Goal: Transaction & Acquisition: Purchase product/service

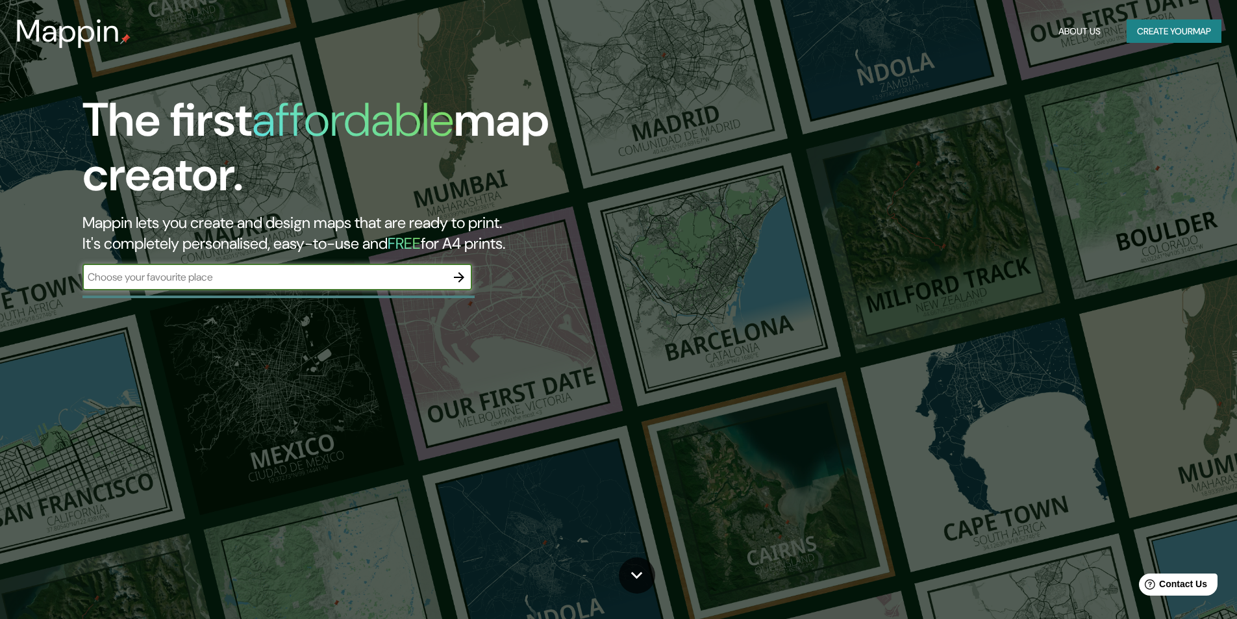
click at [337, 273] on input "text" at bounding box center [264, 277] width 364 height 15
type input "Toluca"
click at [457, 277] on icon "button" at bounding box center [459, 277] width 10 height 10
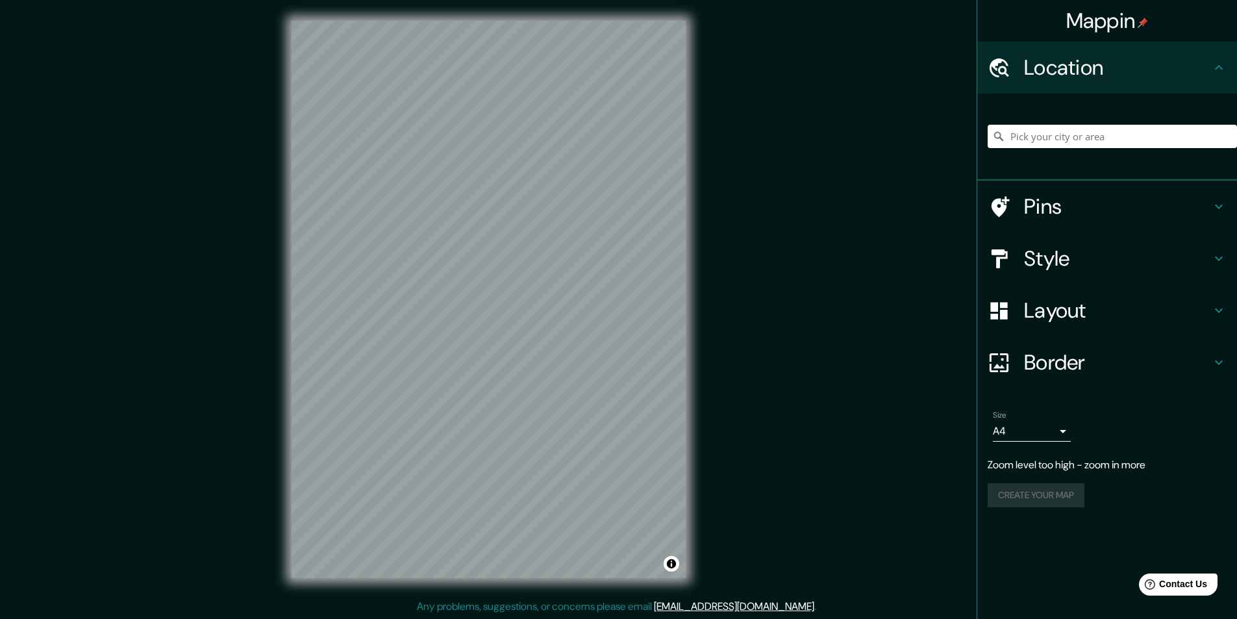
click at [699, 246] on div "© Mapbox © OpenStreetMap Improve this map" at bounding box center [489, 299] width 436 height 599
click at [740, 217] on div "Mappin Location Pins Style Layout Border Choose a border. Hint : you can make l…" at bounding box center [618, 310] width 1237 height 620
click at [868, 325] on div "Mappin Location Pins Style Layout Border Choose a border. Hint : you can make l…" at bounding box center [618, 310] width 1237 height 620
click at [1168, 308] on h4 "Layout" at bounding box center [1117, 310] width 187 height 26
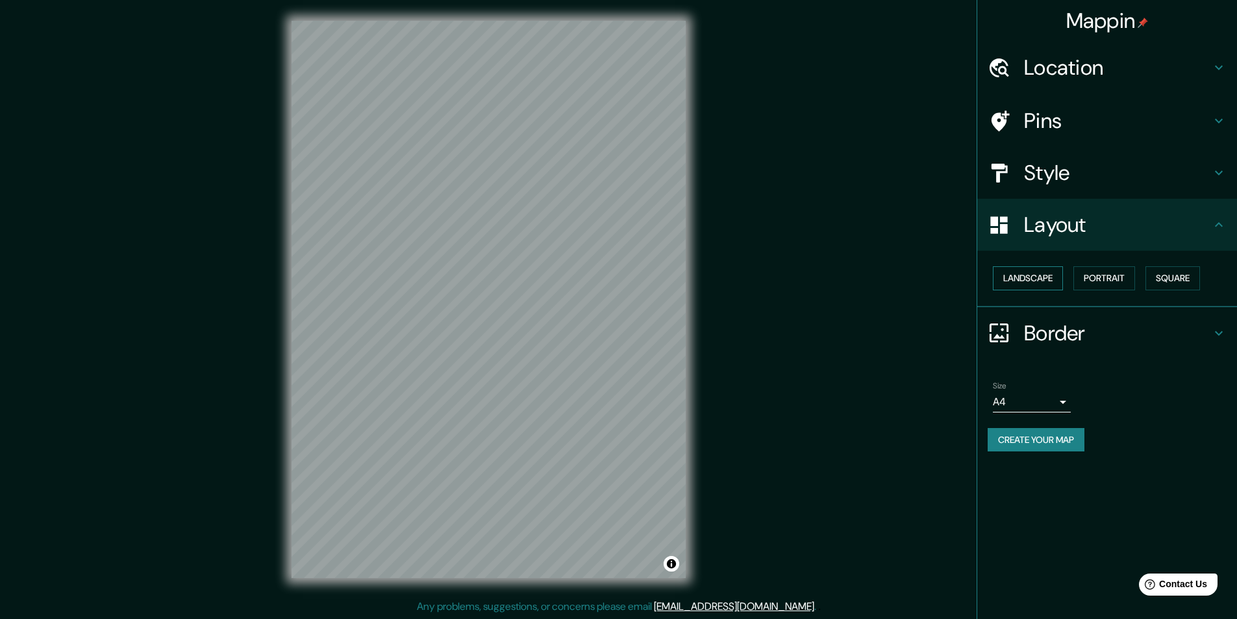
click at [1049, 278] on button "Landscape" at bounding box center [1028, 278] width 70 height 24
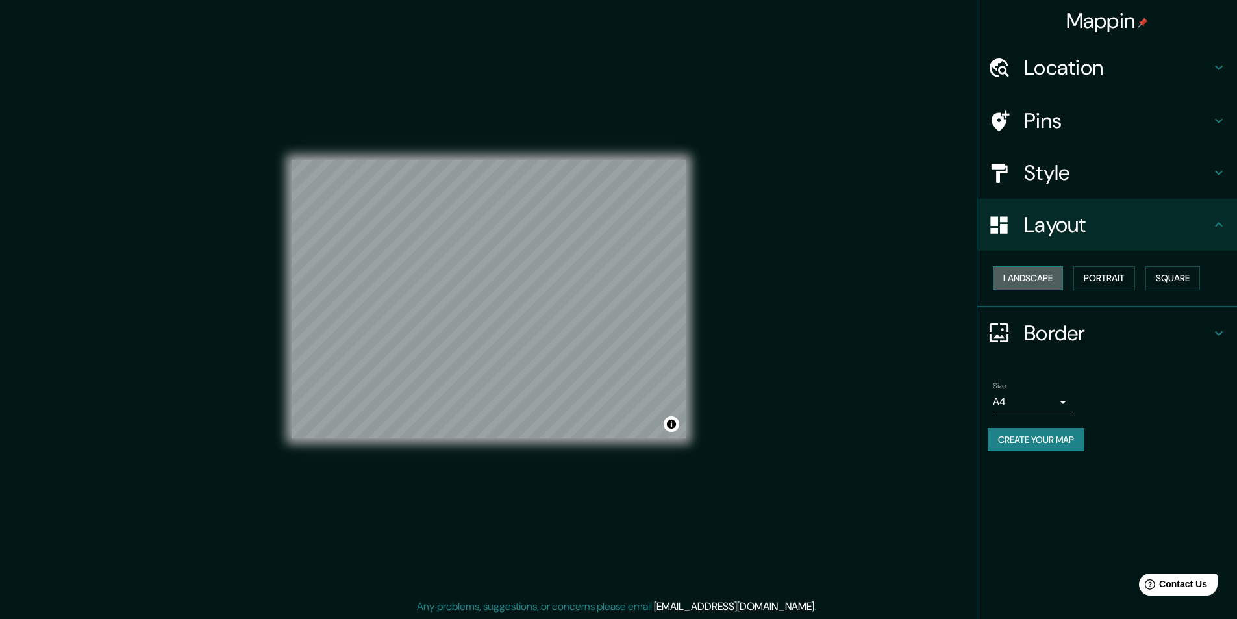
click at [1049, 278] on button "Landscape" at bounding box center [1028, 278] width 70 height 24
click at [1090, 275] on button "Portrait" at bounding box center [1105, 278] width 62 height 24
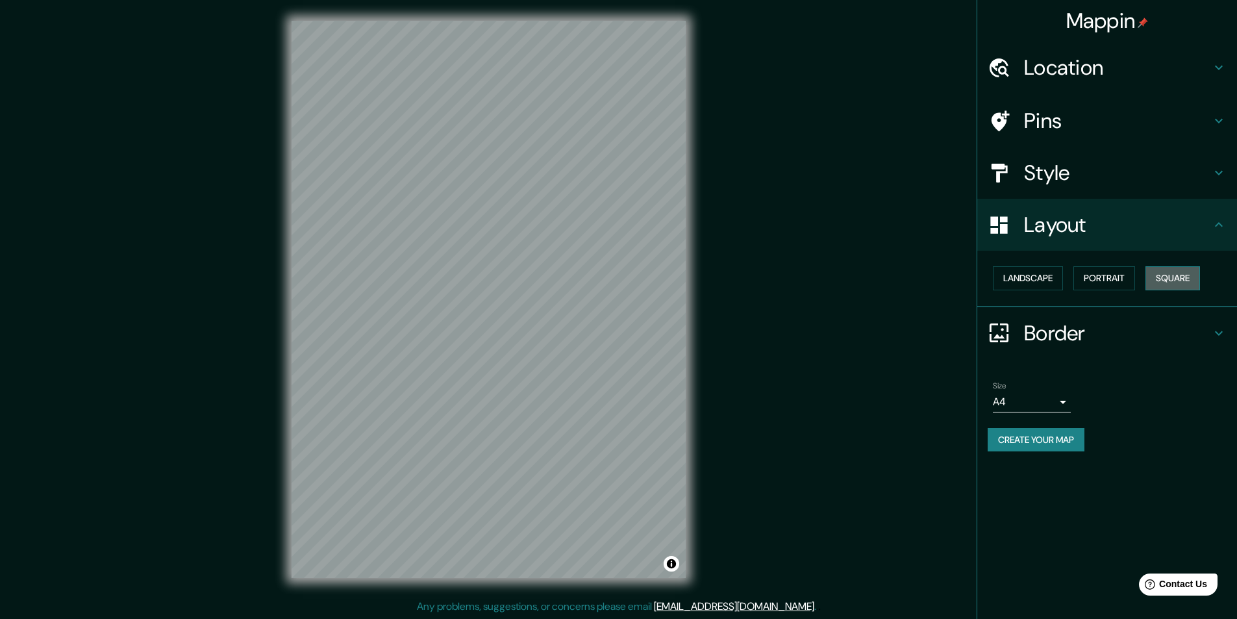
click at [1177, 275] on button "Square" at bounding box center [1173, 278] width 55 height 24
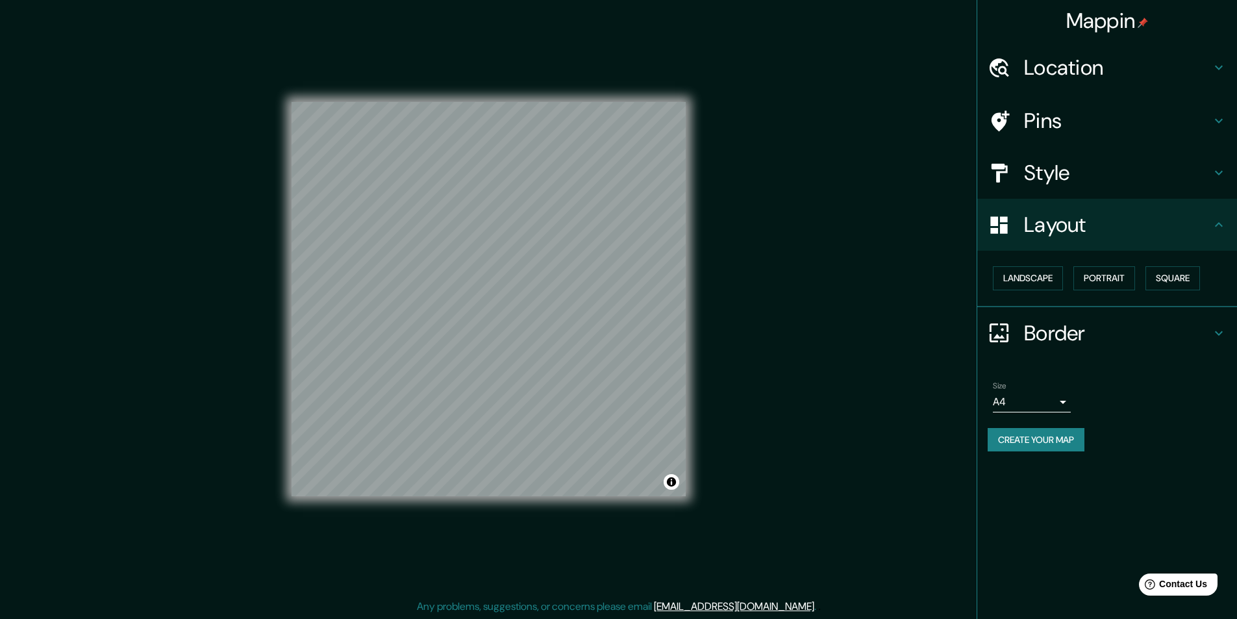
click at [1063, 177] on h4 "Style" at bounding box center [1117, 173] width 187 height 26
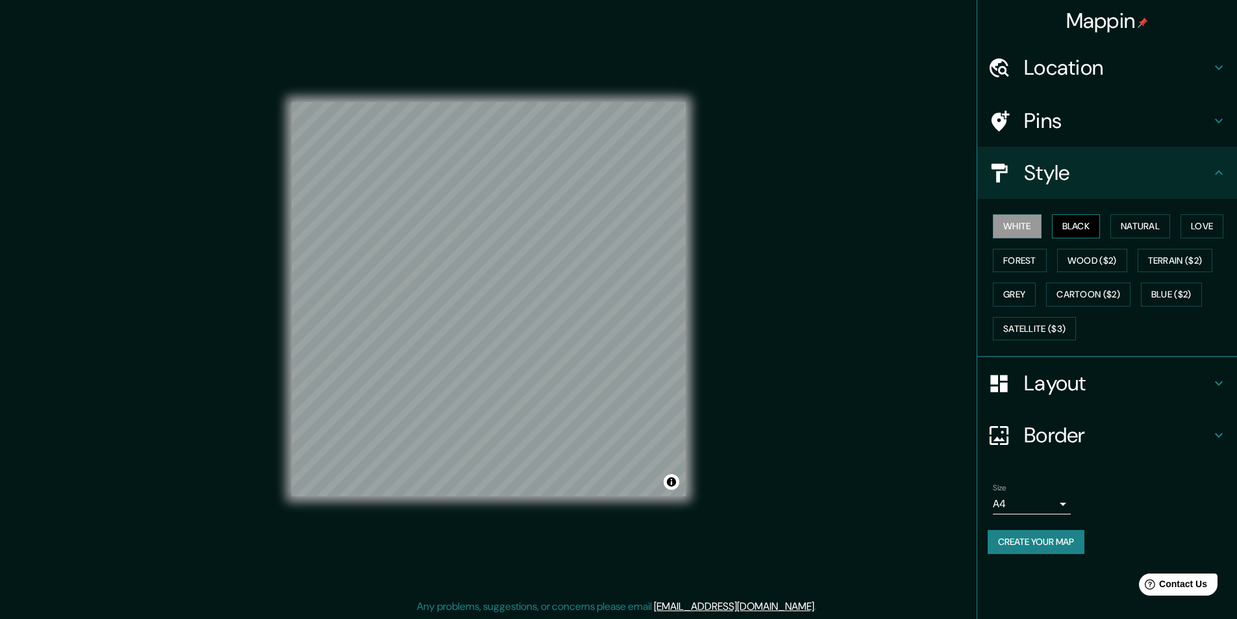
click at [1074, 222] on button "Black" at bounding box center [1076, 226] width 49 height 24
click at [1155, 221] on button "Natural" at bounding box center [1141, 226] width 60 height 24
click at [1208, 223] on button "Love" at bounding box center [1202, 226] width 43 height 24
click at [1028, 255] on button "Forest" at bounding box center [1020, 261] width 54 height 24
click at [1148, 228] on button "Natural" at bounding box center [1141, 226] width 60 height 24
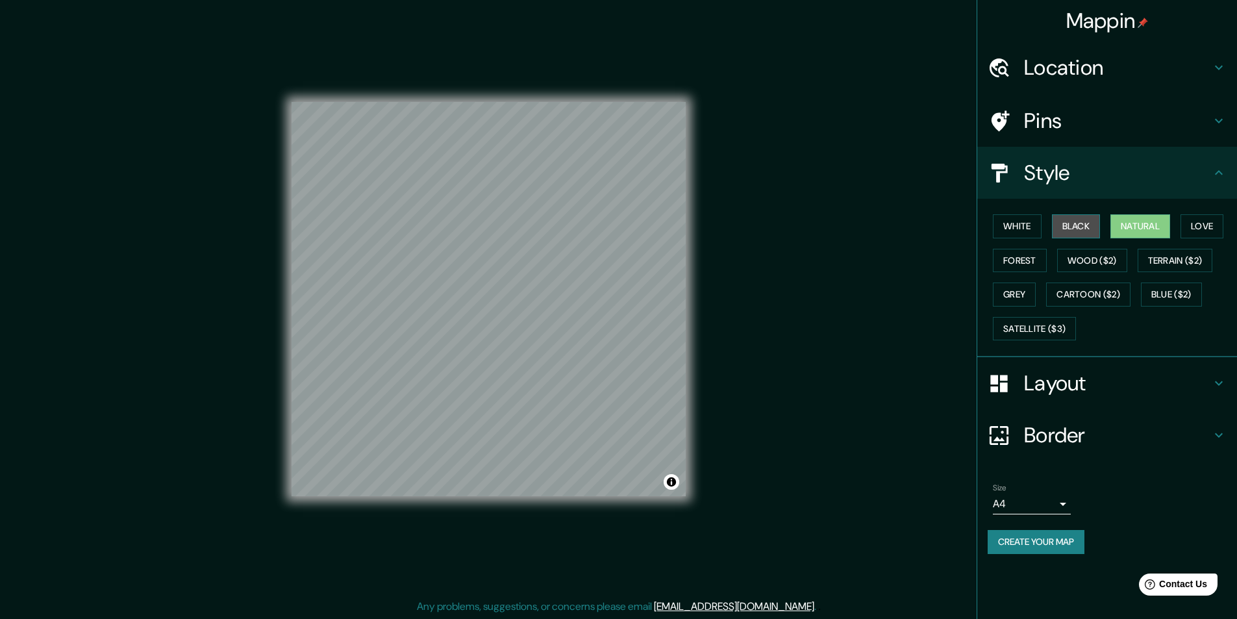
click at [1053, 225] on button "Black" at bounding box center [1076, 226] width 49 height 24
click at [992, 223] on div "White Black Natural Love Forest Wood ($2) Terrain ($2) Grey Cartoon ($2) Blue (…" at bounding box center [1112, 277] width 249 height 136
click at [1161, 68] on h4 "Location" at bounding box center [1117, 68] width 187 height 26
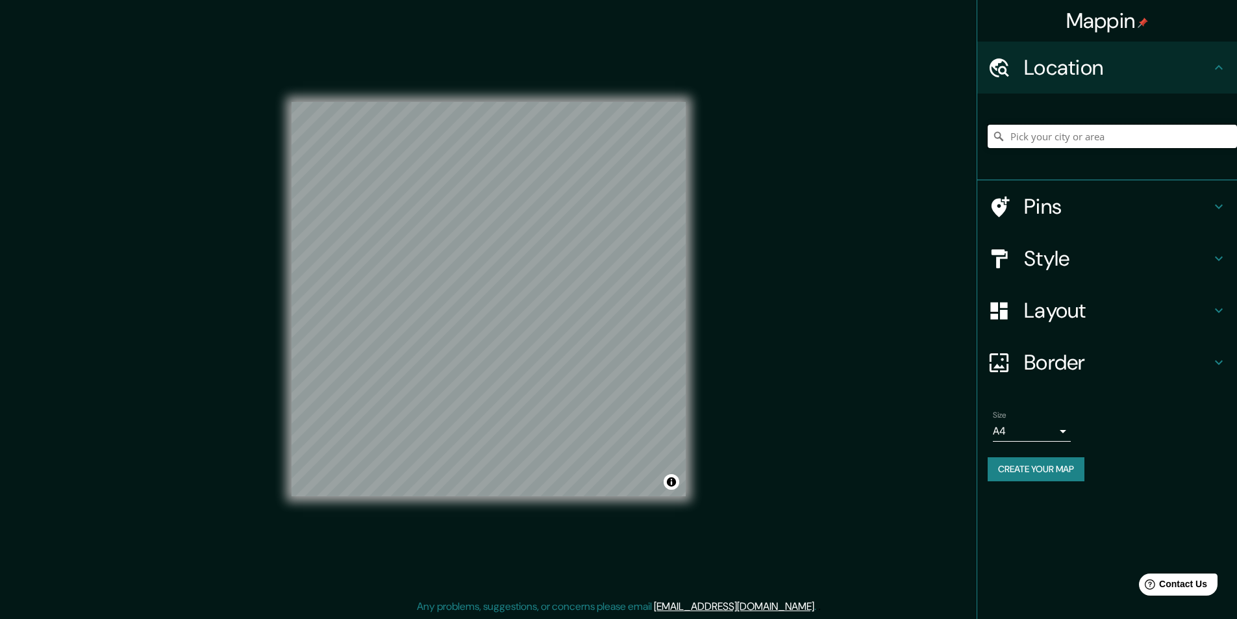
click at [1140, 127] on input "Pick your city or area" at bounding box center [1112, 136] width 249 height 23
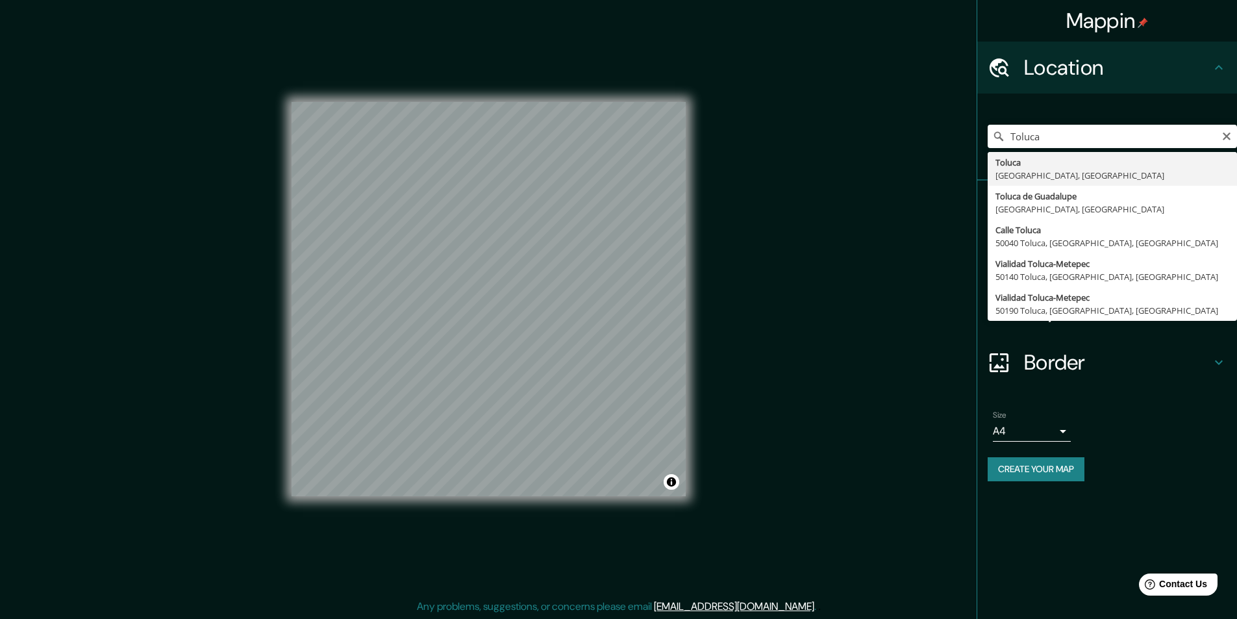
type input "Toluca, [GEOGRAPHIC_DATA], [GEOGRAPHIC_DATA]"
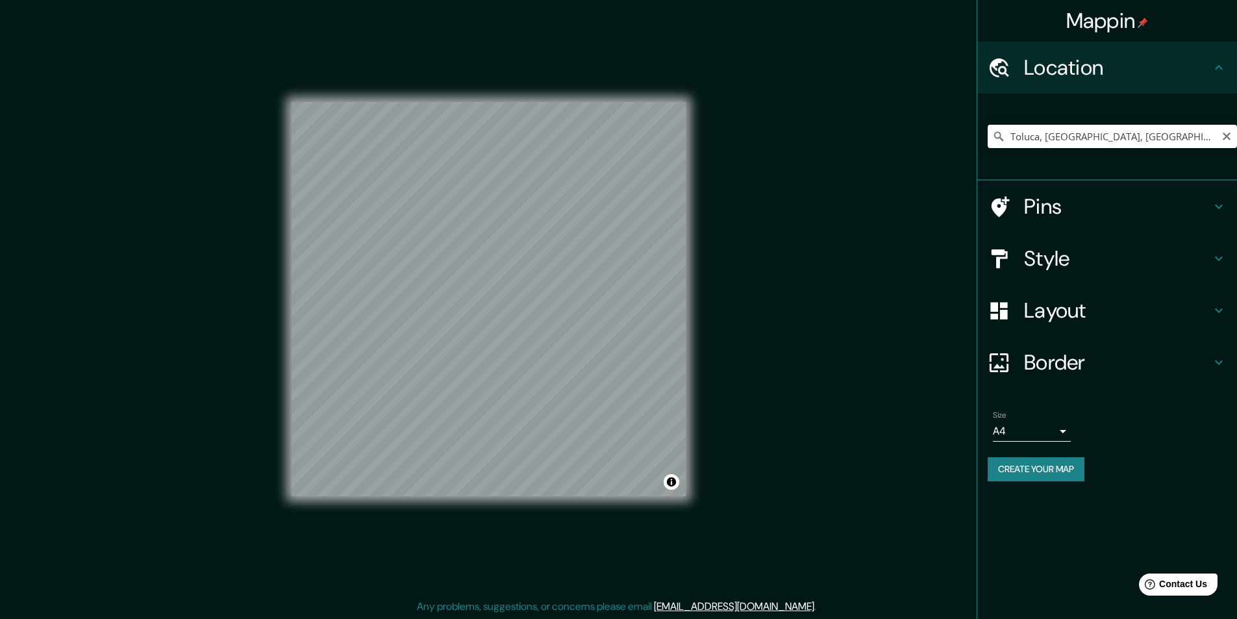
click at [1096, 140] on input "Toluca, [GEOGRAPHIC_DATA], [GEOGRAPHIC_DATA]" at bounding box center [1112, 136] width 249 height 23
drag, startPoint x: 1194, startPoint y: 135, endPoint x: 949, endPoint y: 144, distance: 245.7
click at [949, 144] on div "Mappin Location Toluca, Estado de México, México Pins Style Layout Border Choos…" at bounding box center [618, 310] width 1237 height 620
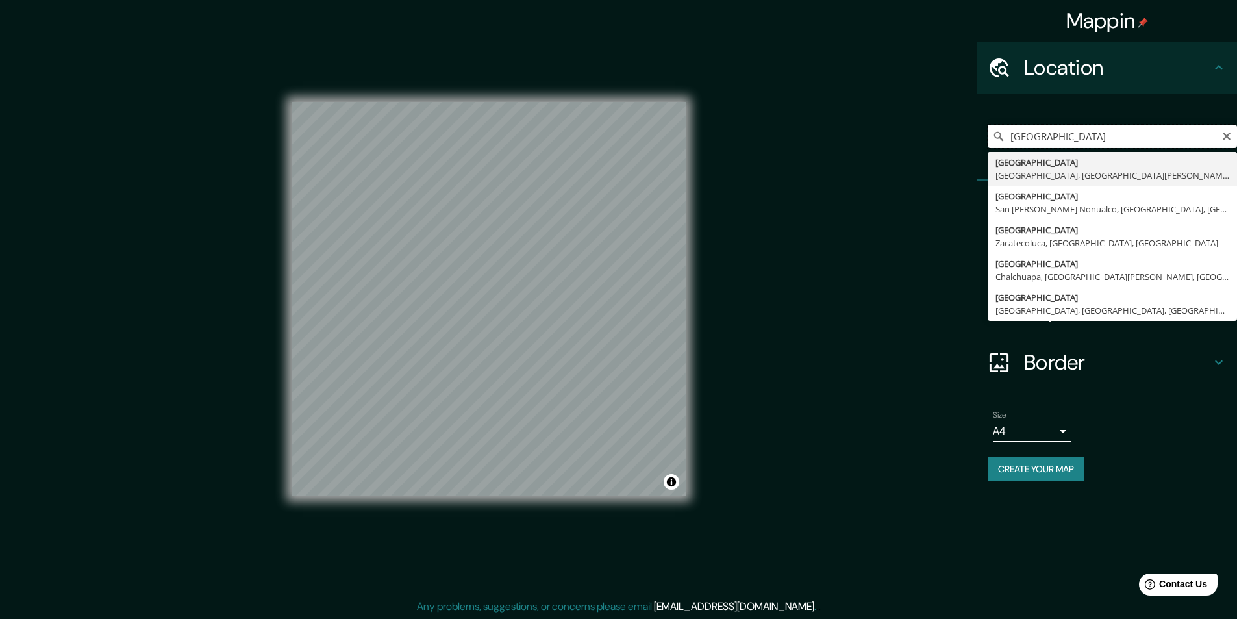
drag, startPoint x: 1138, startPoint y: 133, endPoint x: 1048, endPoint y: 132, distance: 90.3
click at [1048, 132] on input "Colonia Las Margaritas" at bounding box center [1112, 136] width 249 height 23
type input "C"
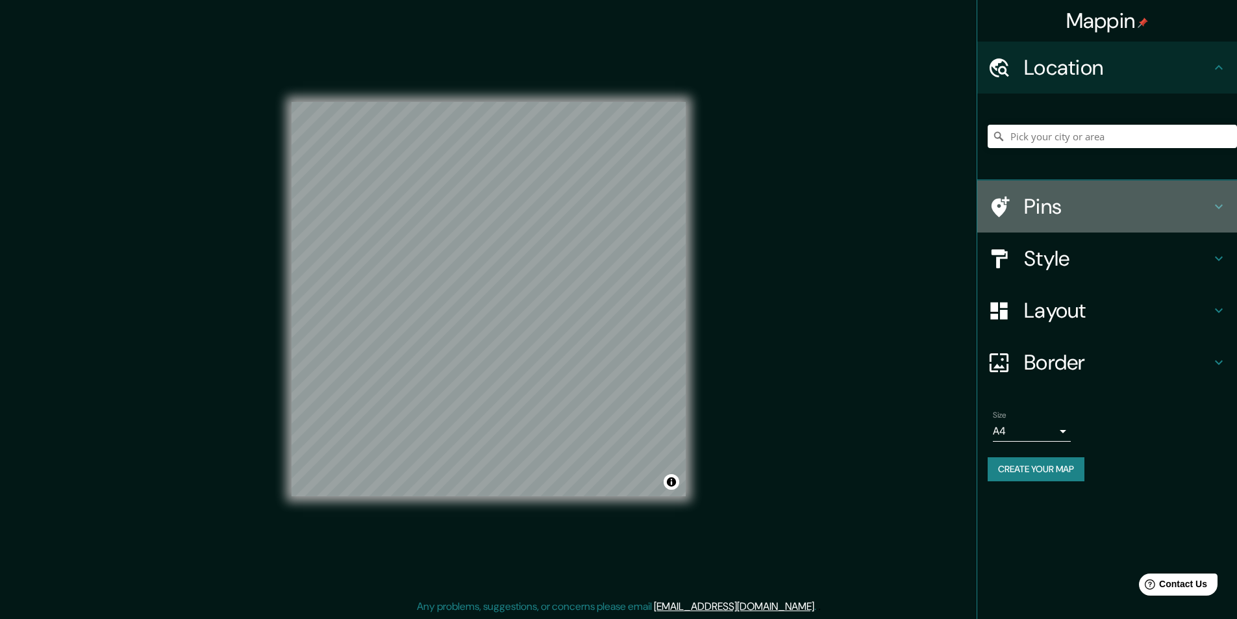
click at [1127, 193] on div "Pins" at bounding box center [1107, 207] width 260 height 52
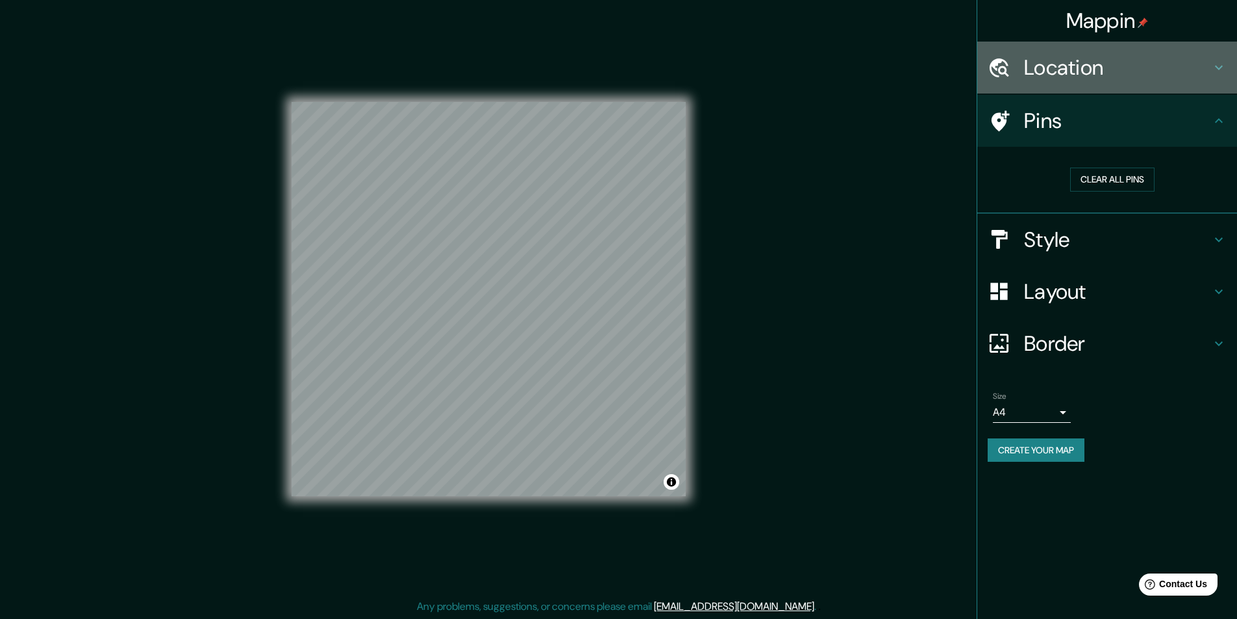
click at [1155, 79] on h4 "Location" at bounding box center [1117, 68] width 187 height 26
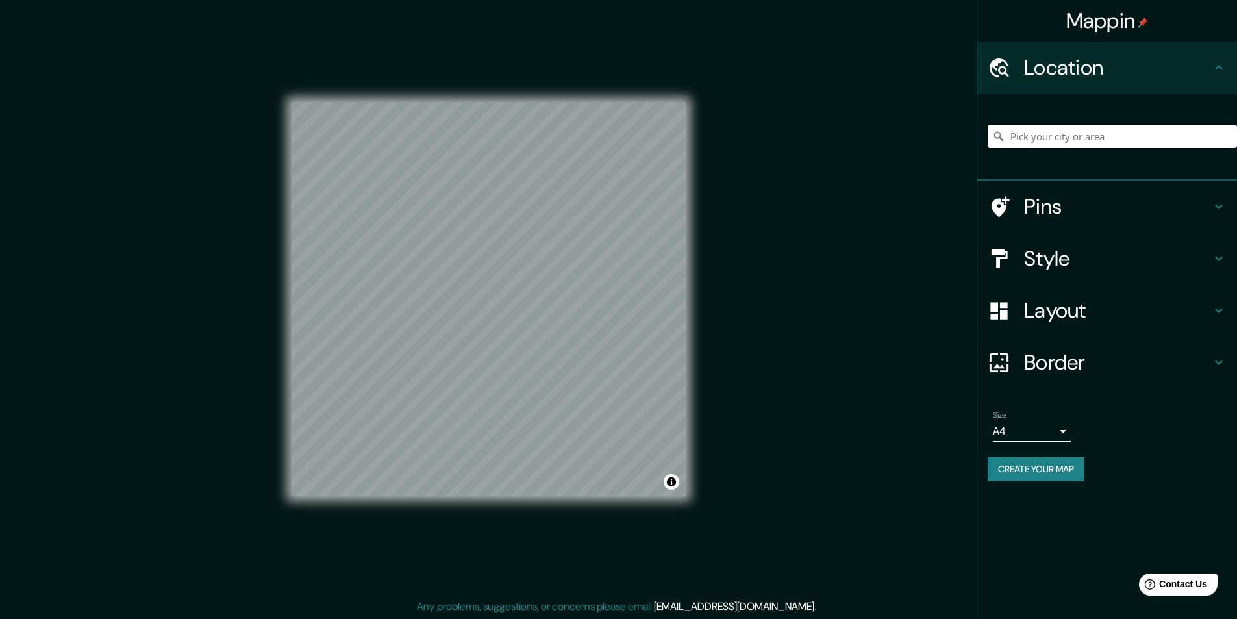
click at [1140, 127] on input "Pick your city or area" at bounding box center [1112, 136] width 249 height 23
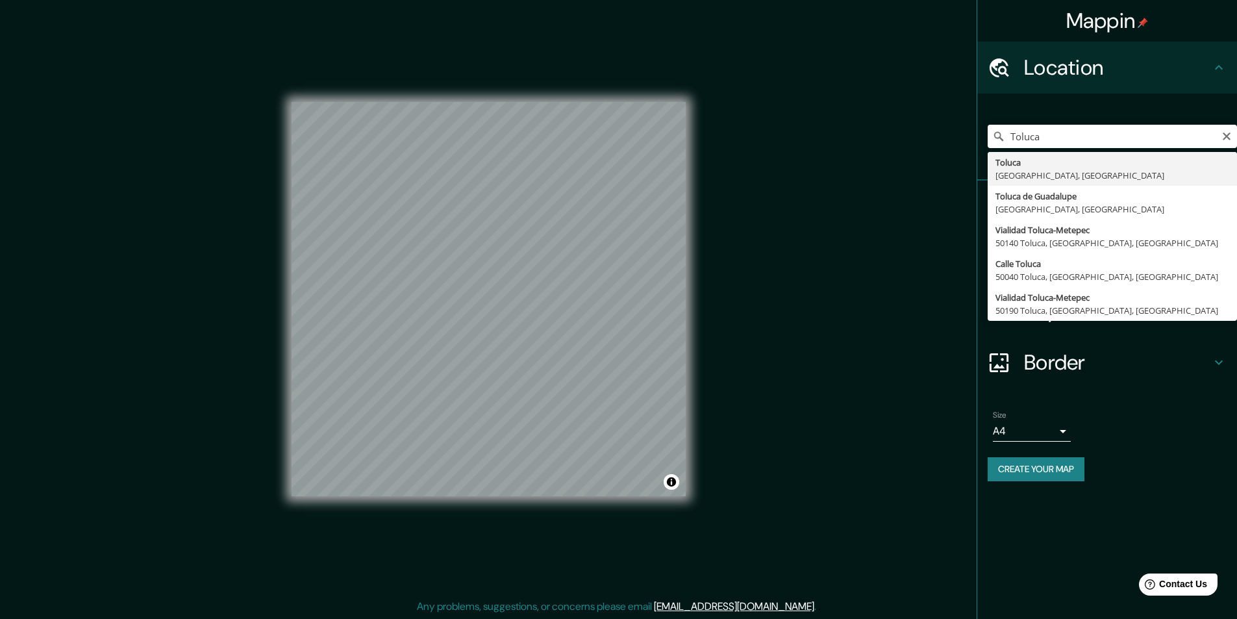
type input "Toluca, [GEOGRAPHIC_DATA], [GEOGRAPHIC_DATA]"
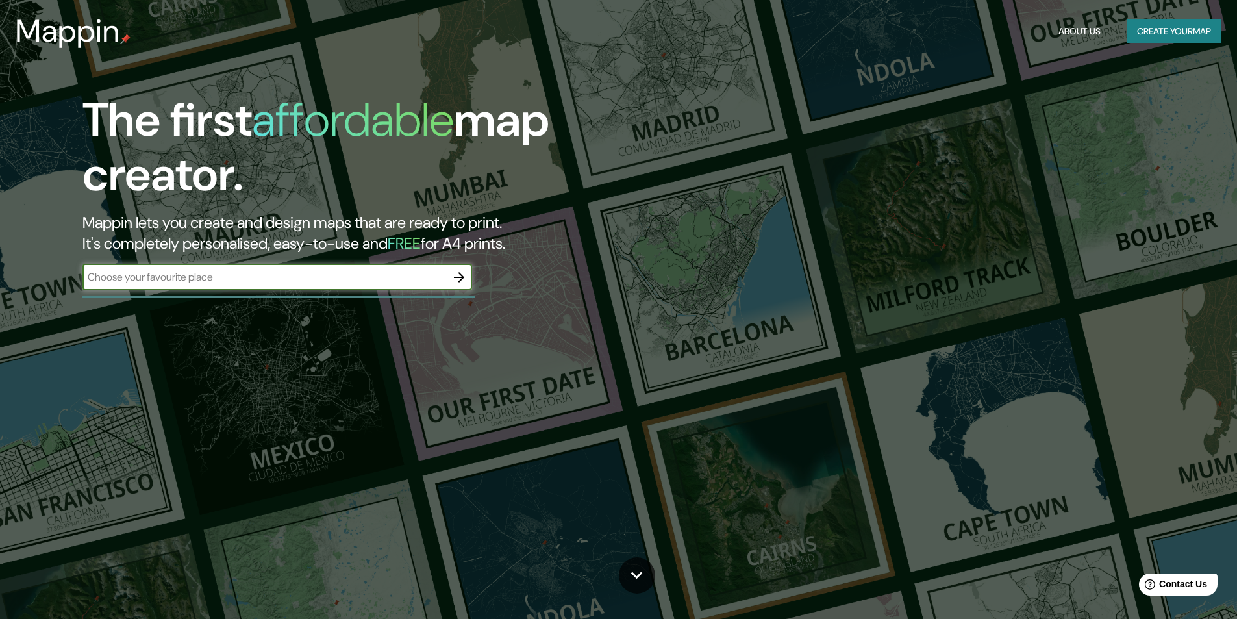
click at [460, 280] on icon "button" at bounding box center [459, 278] width 16 height 16
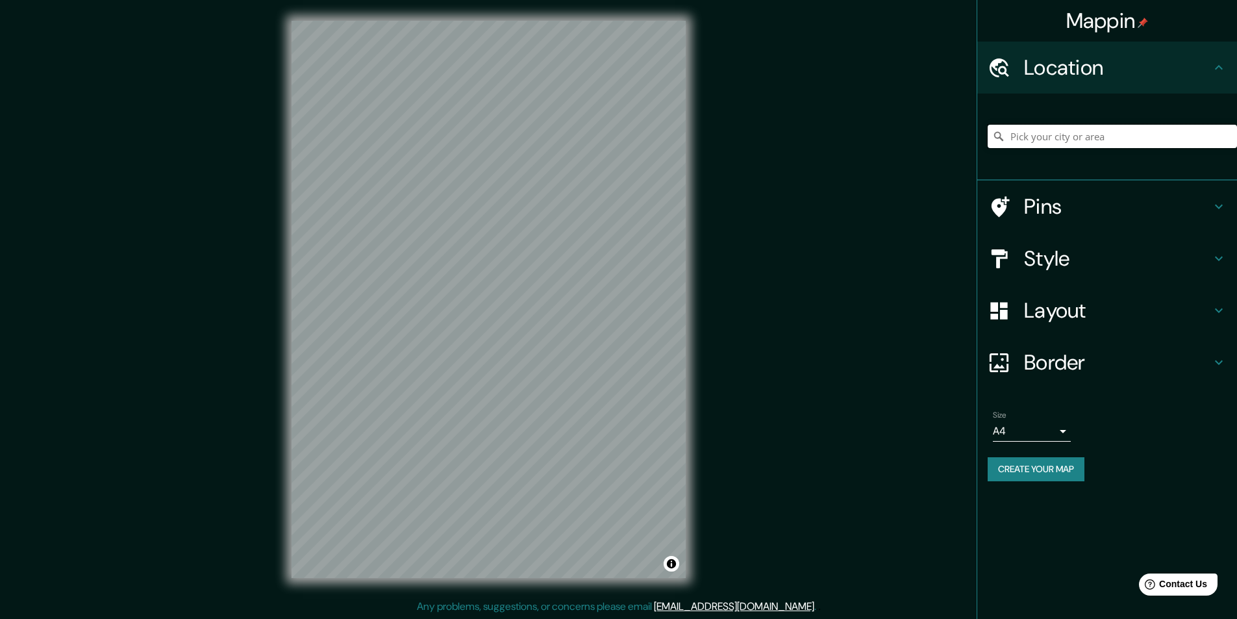
click at [1050, 134] on input "Pick your city or area" at bounding box center [1112, 136] width 249 height 23
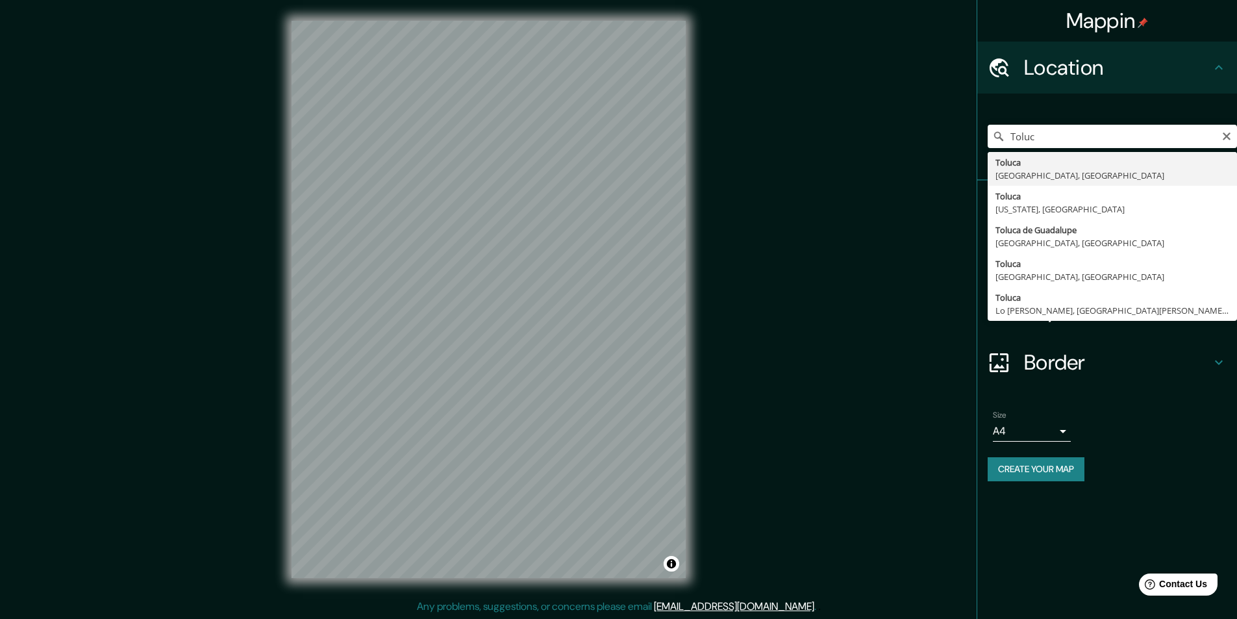
type input "Toluca, [GEOGRAPHIC_DATA], [GEOGRAPHIC_DATA]"
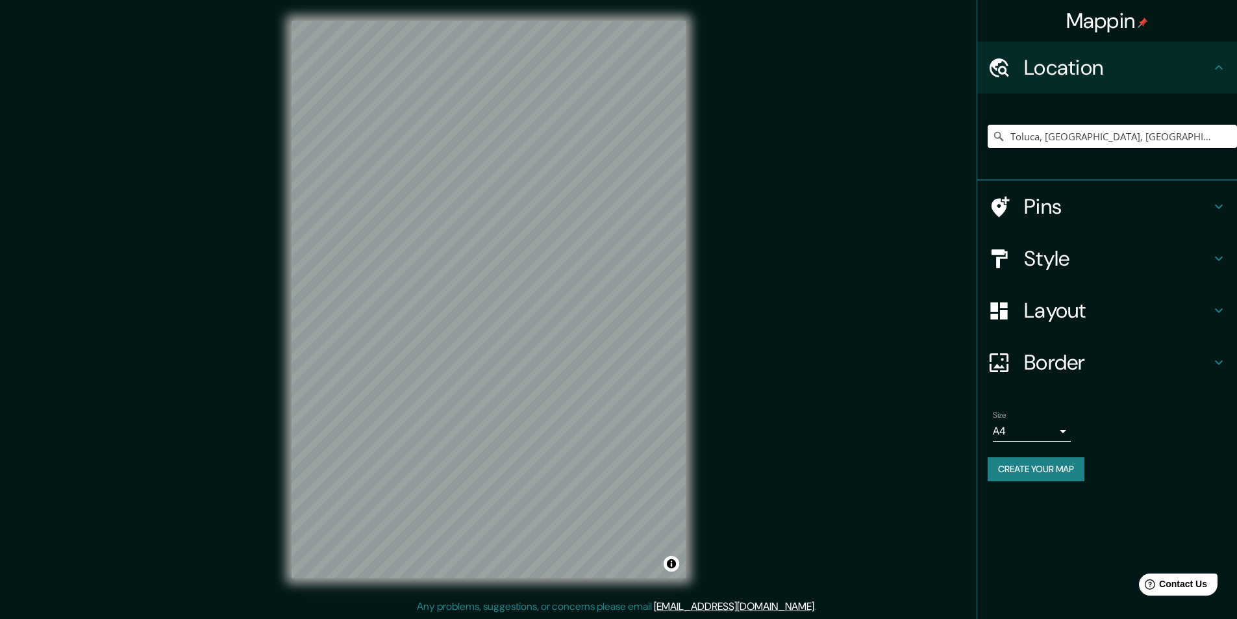
click at [1091, 316] on h4 "Layout" at bounding box center [1117, 310] width 187 height 26
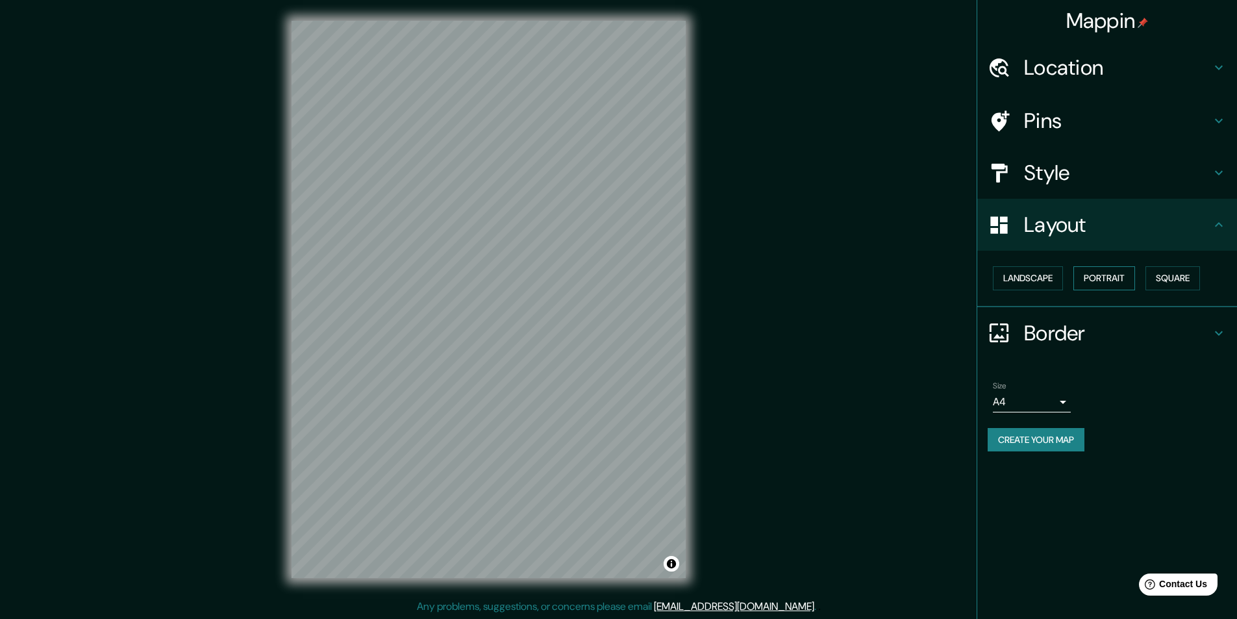
click at [1107, 275] on button "Portrait" at bounding box center [1105, 278] width 62 height 24
click at [1187, 271] on button "Square" at bounding box center [1173, 278] width 55 height 24
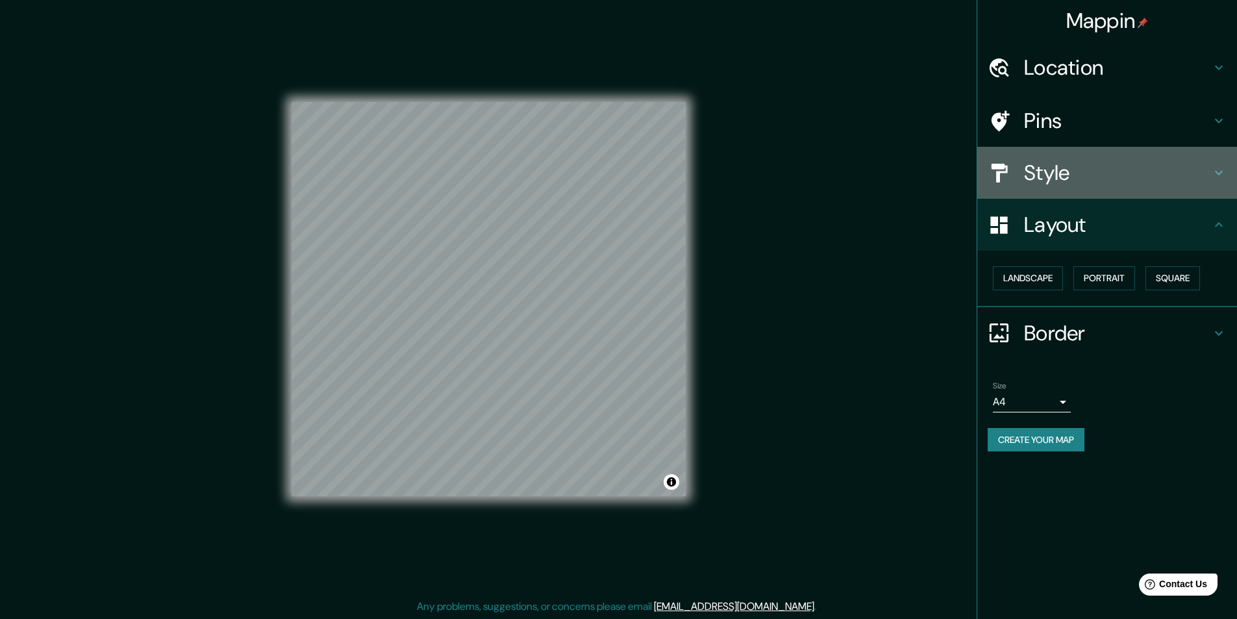
click at [1051, 175] on h4 "Style" at bounding box center [1117, 173] width 187 height 26
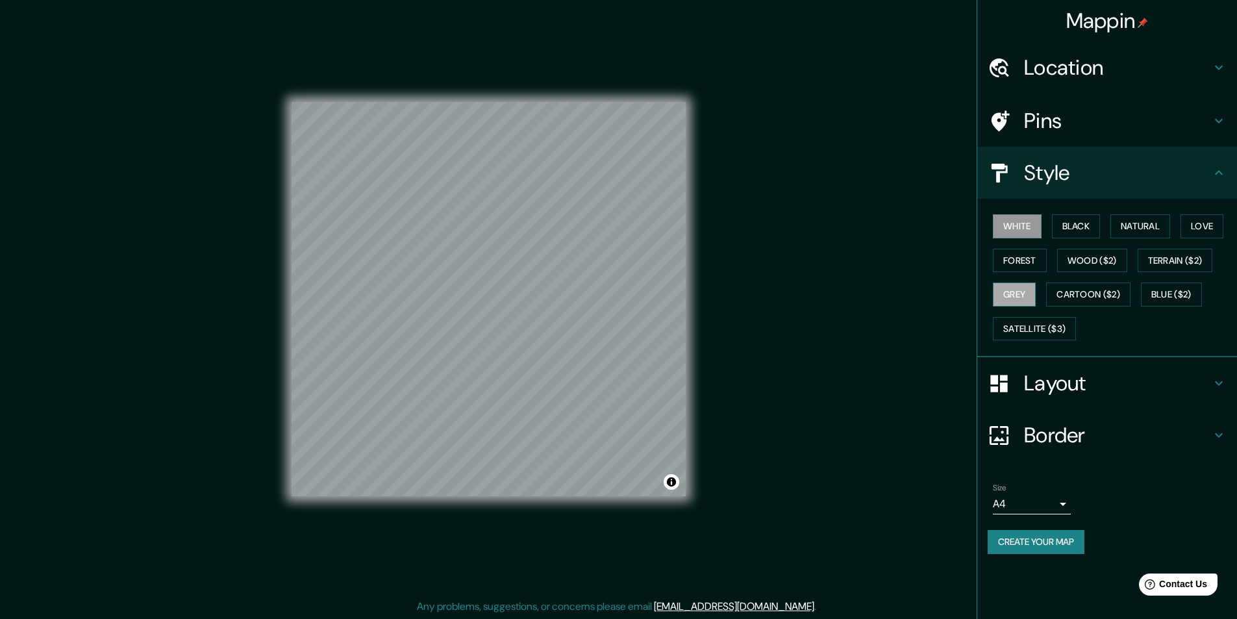
click at [1009, 295] on button "Grey" at bounding box center [1014, 295] width 43 height 24
click at [1020, 258] on button "Forest" at bounding box center [1020, 261] width 54 height 24
click at [1074, 260] on button "Wood ($2)" at bounding box center [1092, 261] width 70 height 24
click at [1107, 295] on button "Cartoon ($2)" at bounding box center [1088, 295] width 84 height 24
click at [1152, 290] on button "Blue ($2)" at bounding box center [1171, 295] width 61 height 24
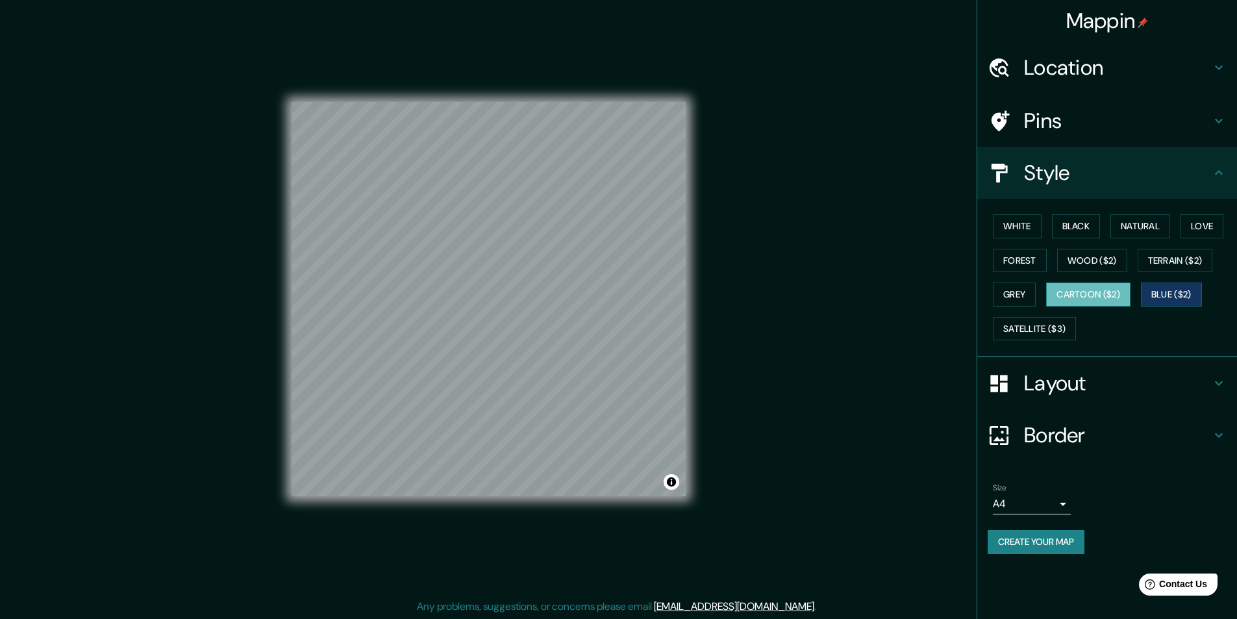
click at [1098, 290] on button "Cartoon ($2)" at bounding box center [1088, 295] width 84 height 24
click at [1021, 328] on button "Satellite ($3)" at bounding box center [1034, 329] width 83 height 24
click at [1086, 220] on button "Black" at bounding box center [1076, 226] width 49 height 24
click at [1195, 225] on button "Love" at bounding box center [1202, 226] width 43 height 24
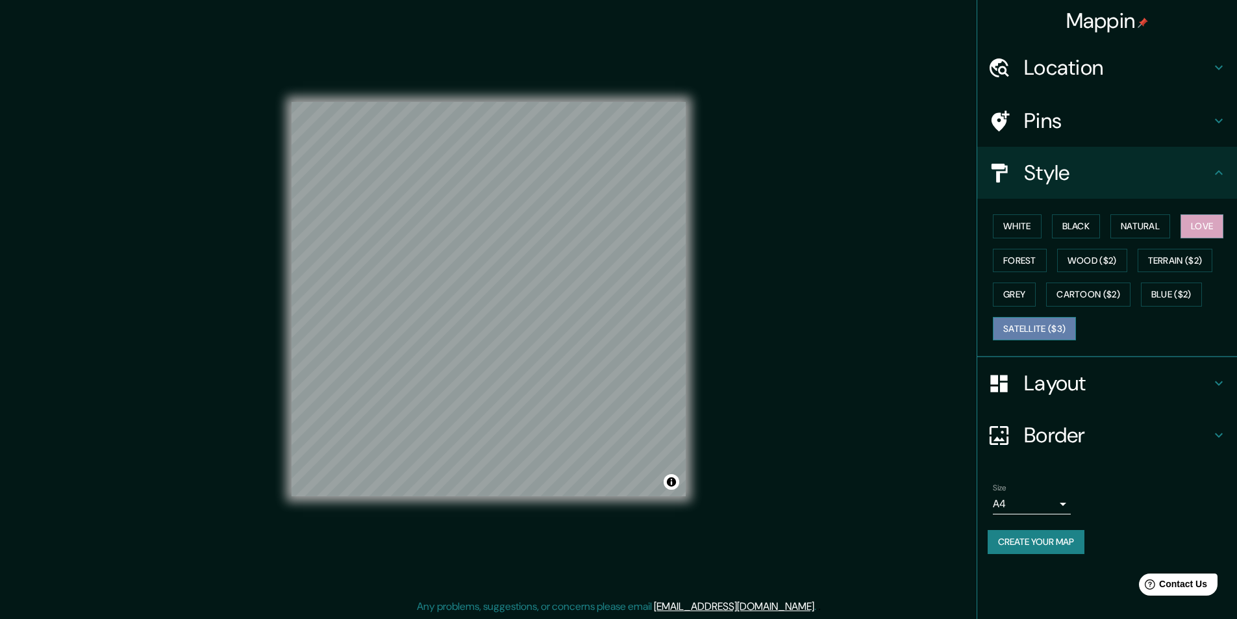
click at [1033, 325] on button "Satellite ($3)" at bounding box center [1034, 329] width 83 height 24
click at [1005, 232] on button "White" at bounding box center [1017, 226] width 49 height 24
click at [1035, 337] on button "Satellite ($3)" at bounding box center [1034, 329] width 83 height 24
click at [1154, 125] on h4 "Pins" at bounding box center [1117, 121] width 187 height 26
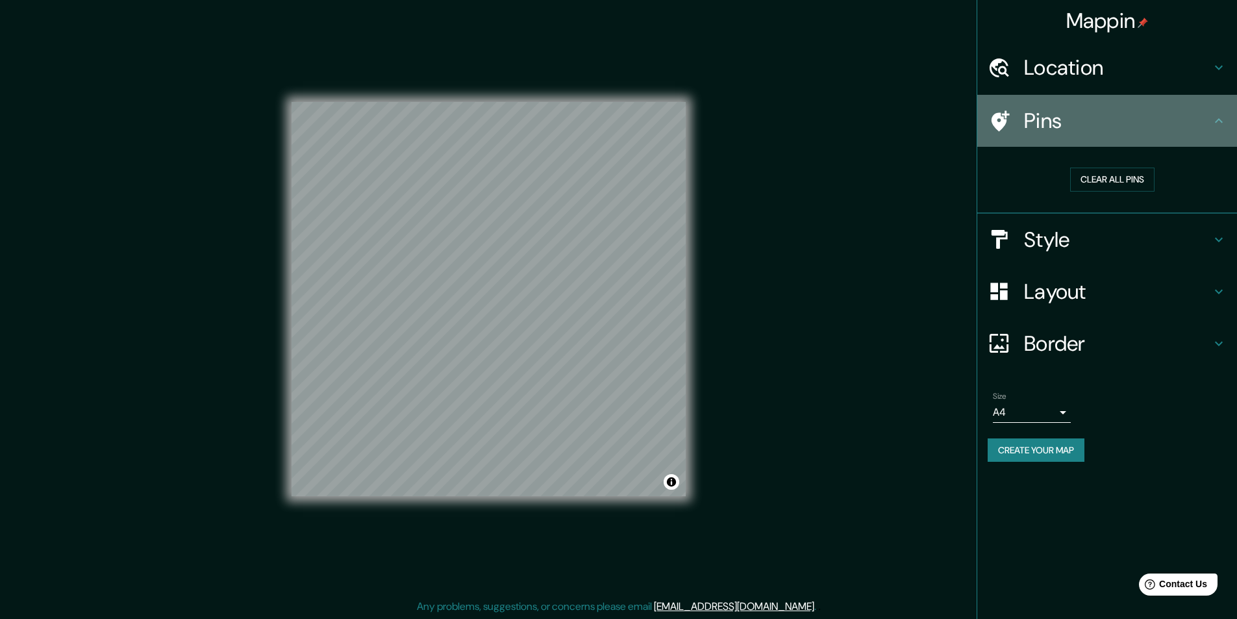
click at [1060, 121] on h4 "Pins" at bounding box center [1117, 121] width 187 height 26
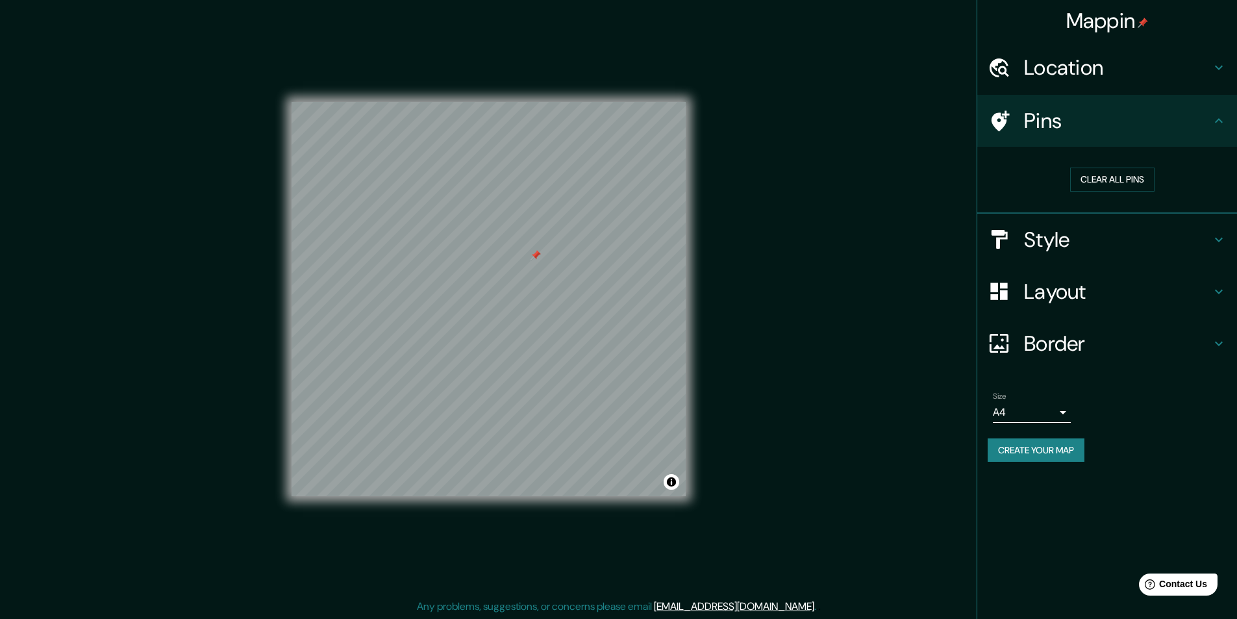
click at [538, 255] on div at bounding box center [536, 255] width 10 height 10
click at [526, 265] on div at bounding box center [523, 261] width 10 height 10
click at [526, 259] on div at bounding box center [524, 258] width 10 height 10
click at [1101, 249] on h4 "Style" at bounding box center [1117, 240] width 187 height 26
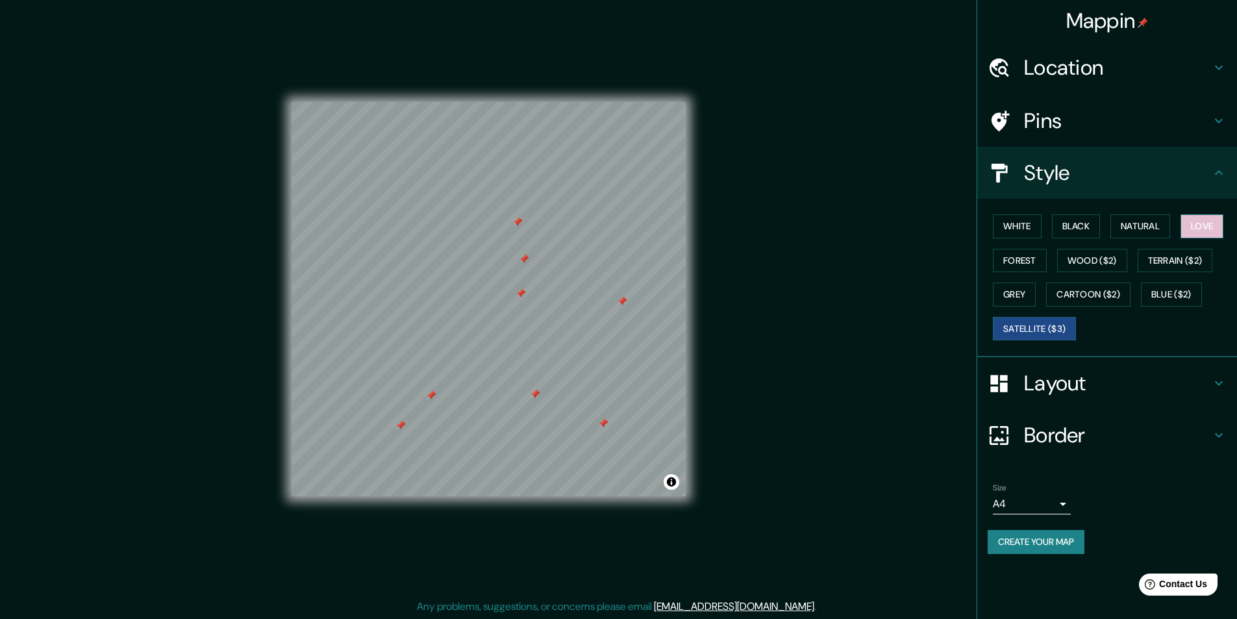
click at [1186, 225] on button "Love" at bounding box center [1202, 226] width 43 height 24
click at [1153, 224] on button "Natural" at bounding box center [1141, 226] width 60 height 24
click at [1081, 227] on button "Black" at bounding box center [1076, 226] width 49 height 24
click at [1031, 226] on button "White" at bounding box center [1017, 226] width 49 height 24
click at [1026, 256] on button "Forest" at bounding box center [1020, 261] width 54 height 24
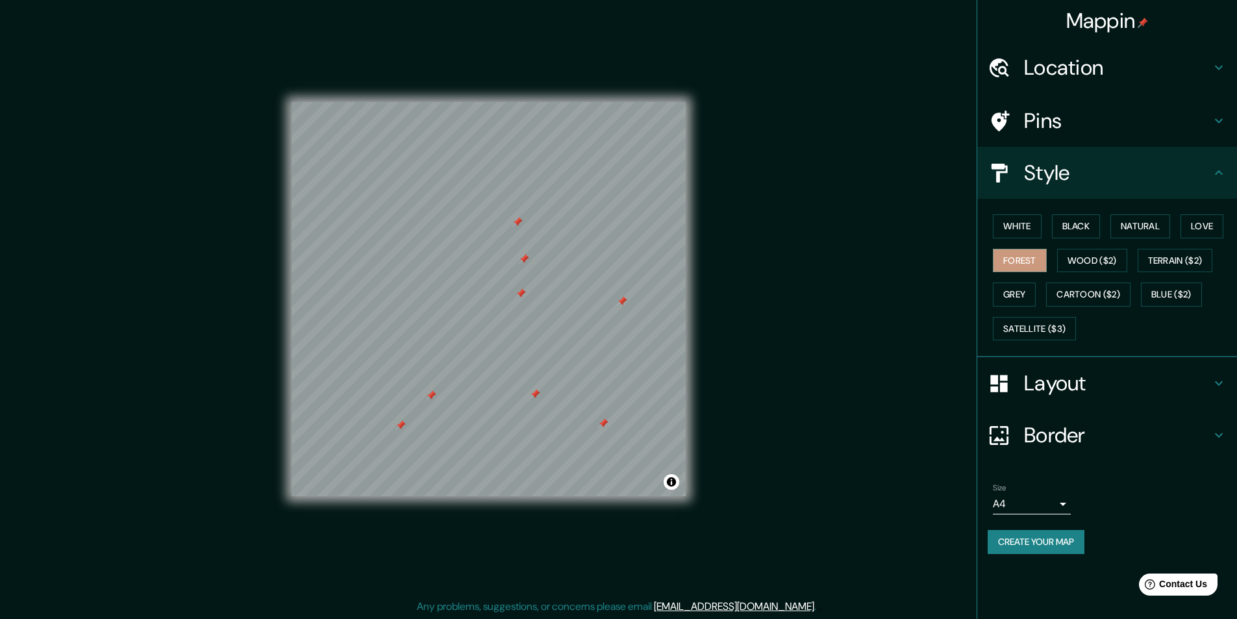
click at [1203, 424] on h4 "Border" at bounding box center [1117, 435] width 187 height 26
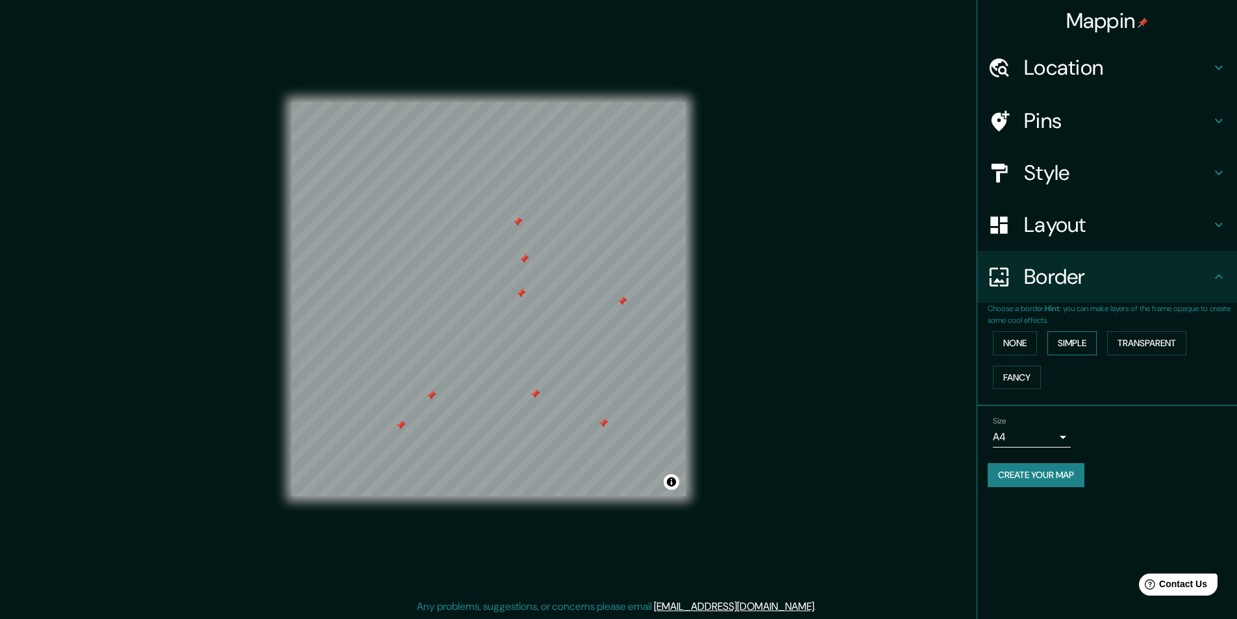
click at [1084, 349] on button "Simple" at bounding box center [1072, 343] width 49 height 24
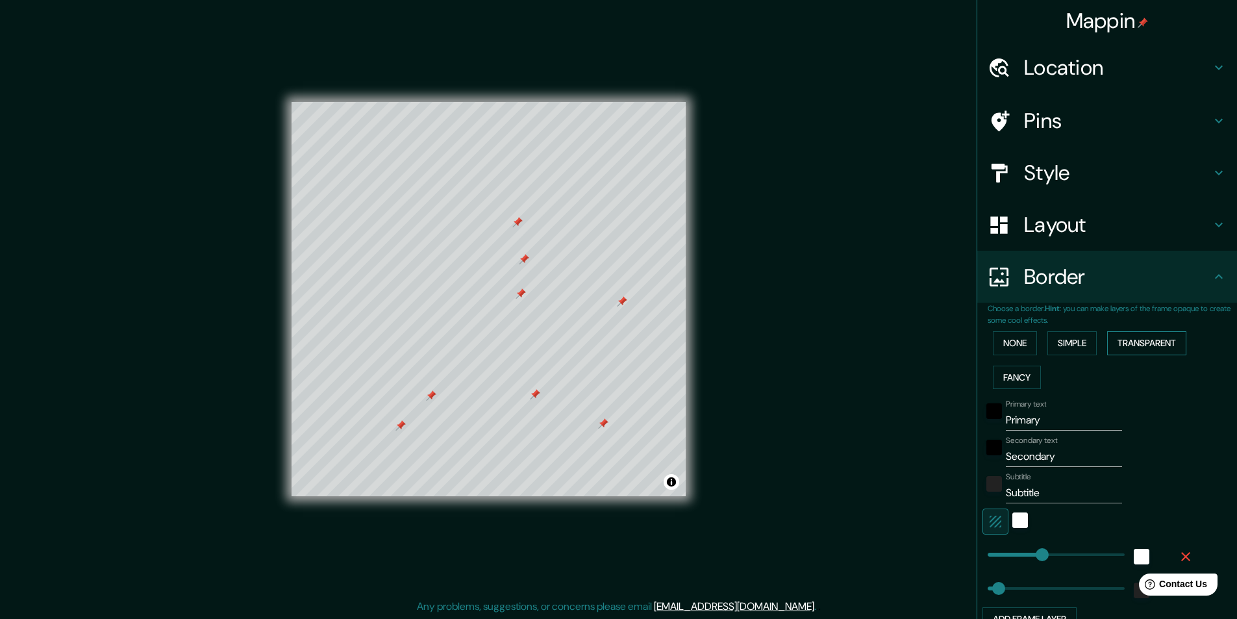
click at [1124, 343] on button "Transparent" at bounding box center [1146, 343] width 79 height 24
click at [1025, 373] on button "Fancy" at bounding box center [1017, 378] width 48 height 24
click at [1051, 346] on button "Simple" at bounding box center [1072, 343] width 49 height 24
click at [1133, 342] on button "Transparent" at bounding box center [1146, 343] width 79 height 24
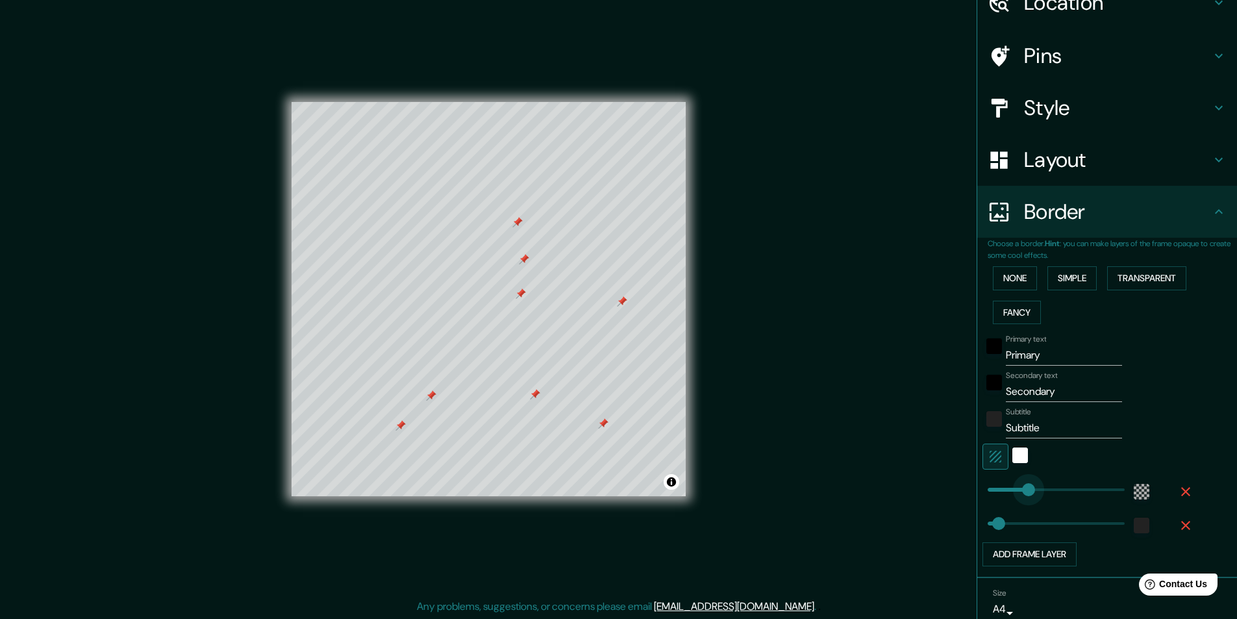
type input "184"
drag, startPoint x: 1042, startPoint y: 492, endPoint x: 1020, endPoint y: 486, distance: 23.5
type input "49"
type input "75"
drag, startPoint x: 1018, startPoint y: 486, endPoint x: 995, endPoint y: 486, distance: 22.7
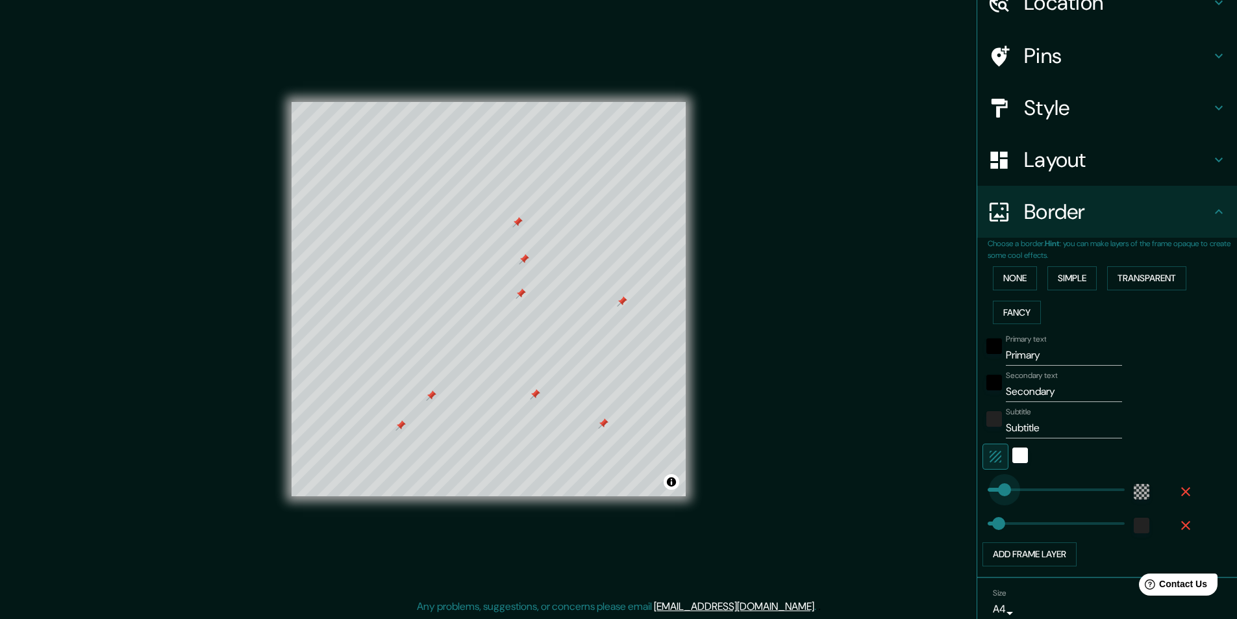
type input "49"
type input "66"
type input "49"
click at [1007, 282] on button "None" at bounding box center [1015, 278] width 44 height 24
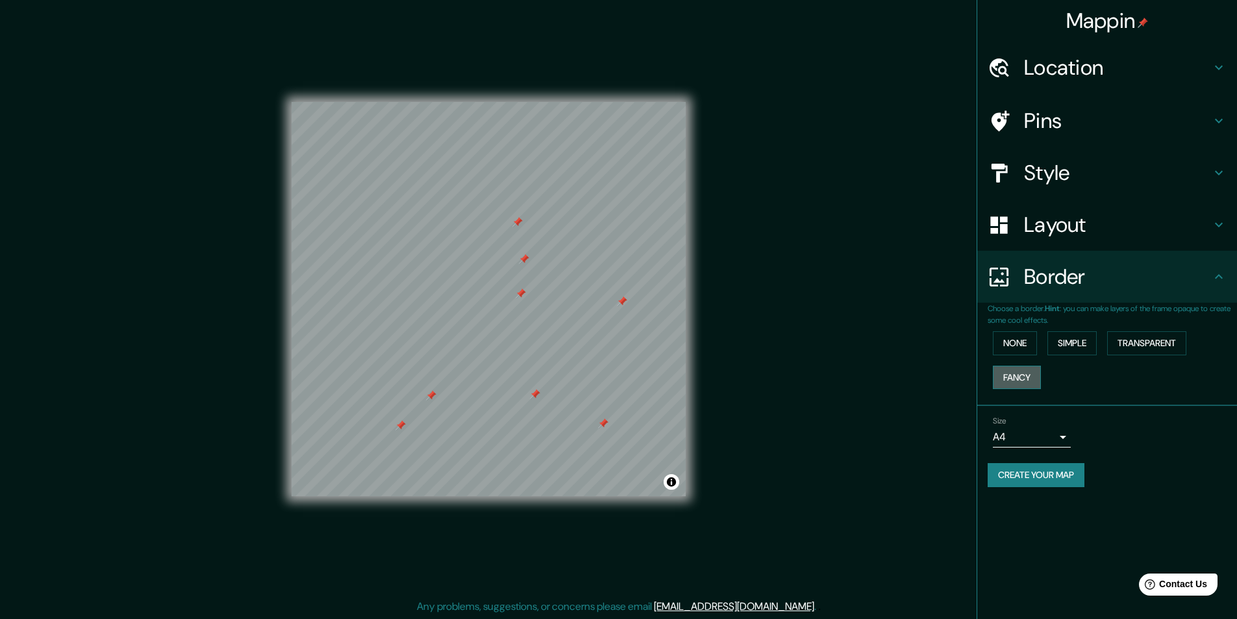
click at [1018, 375] on button "Fancy" at bounding box center [1017, 378] width 48 height 24
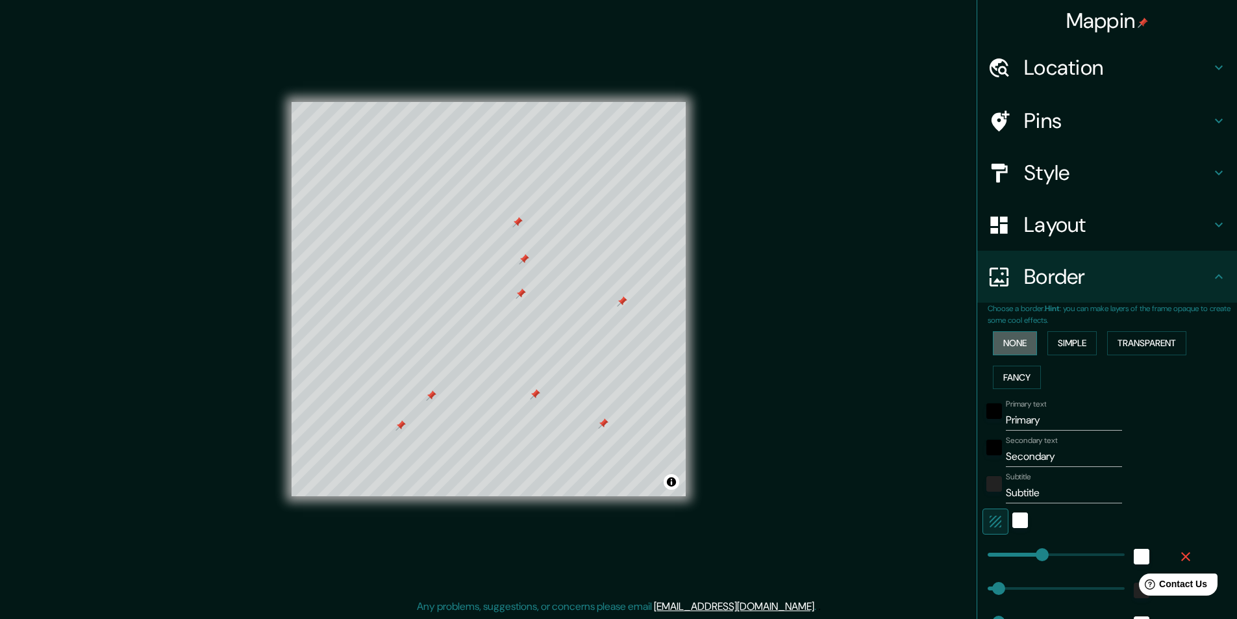
click at [1009, 342] on button "None" at bounding box center [1015, 343] width 44 height 24
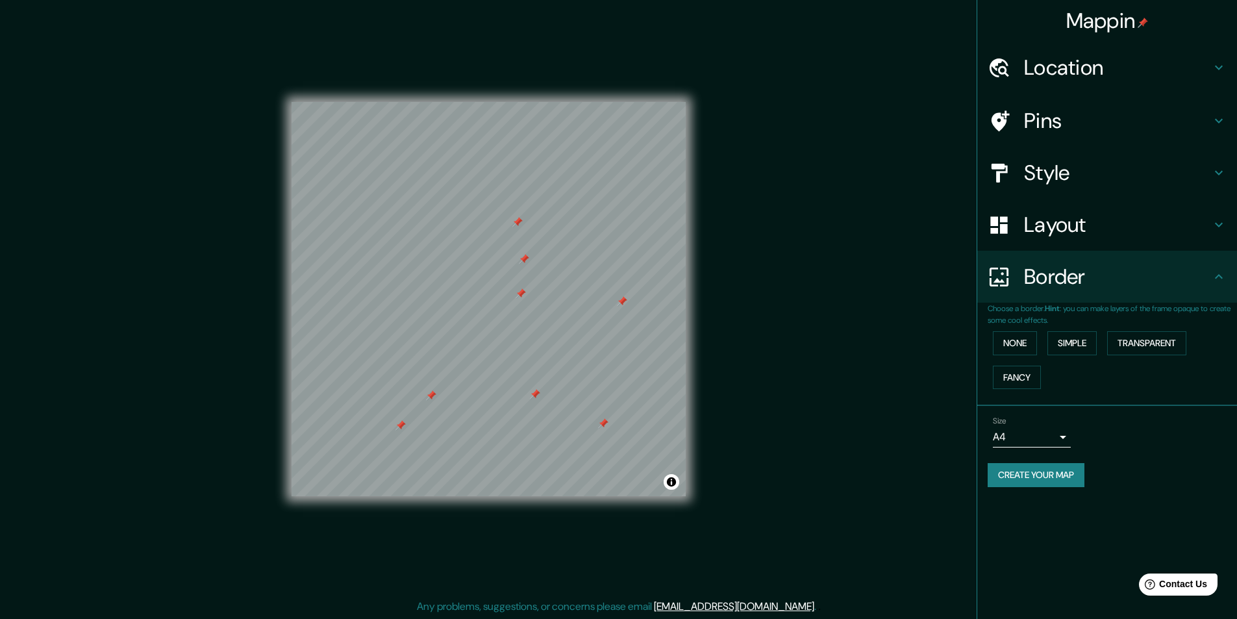
click at [1105, 175] on h4 "Style" at bounding box center [1117, 173] width 187 height 26
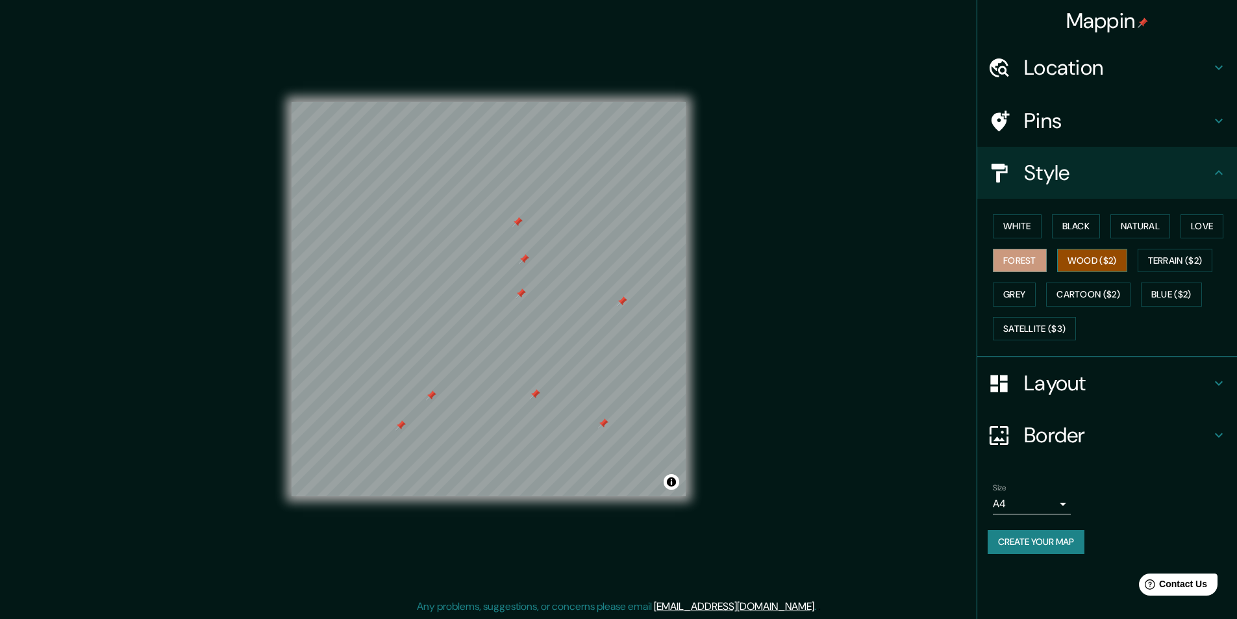
scroll to position [1, 0]
click at [1175, 299] on button "Blue ($2)" at bounding box center [1171, 295] width 61 height 24
click at [1001, 293] on button "Grey" at bounding box center [1014, 295] width 43 height 24
click at [1014, 258] on button "Forest" at bounding box center [1020, 261] width 54 height 24
click at [1057, 540] on button "Create your map" at bounding box center [1036, 542] width 97 height 24
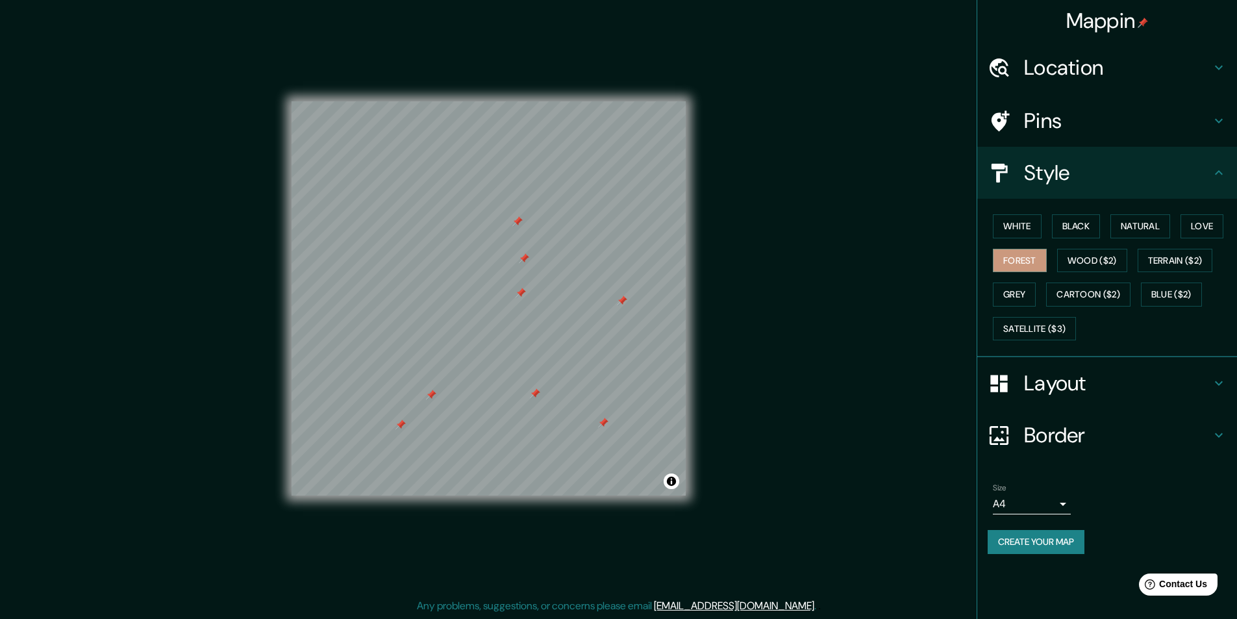
scroll to position [0, 0]
click at [1048, 509] on body "Mappin Location [GEOGRAPHIC_DATA], [GEOGRAPHIC_DATA], [GEOGRAPHIC_DATA] Pins St…" at bounding box center [623, 309] width 1247 height 619
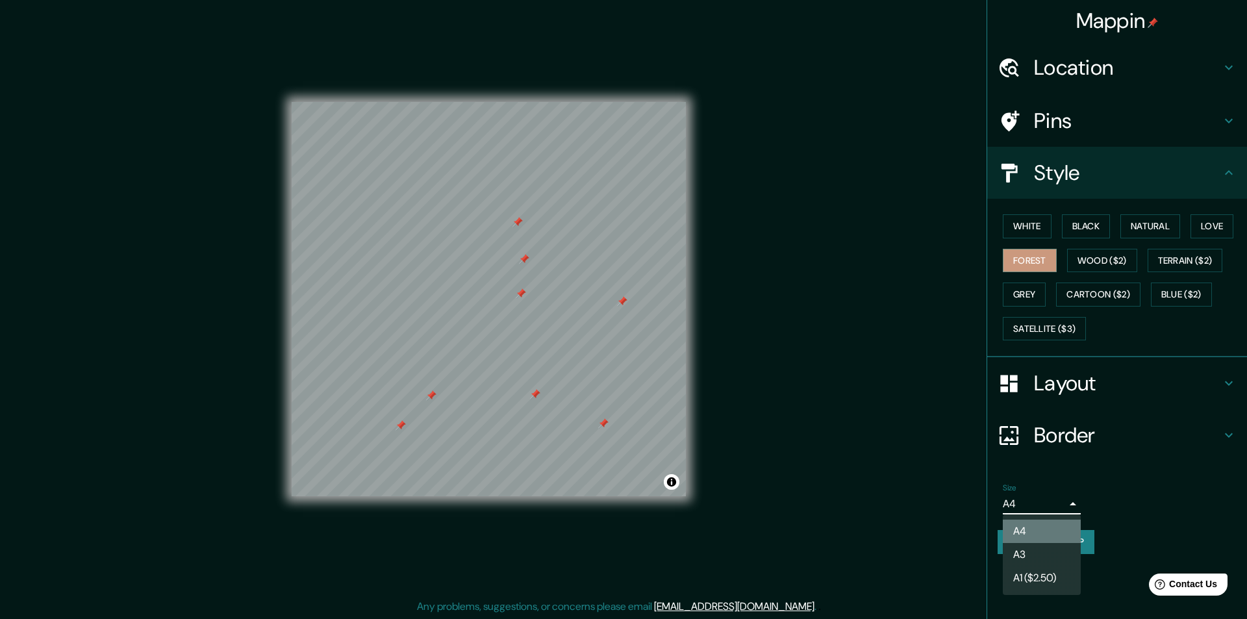
click at [1037, 526] on li "A4" at bounding box center [1042, 531] width 78 height 23
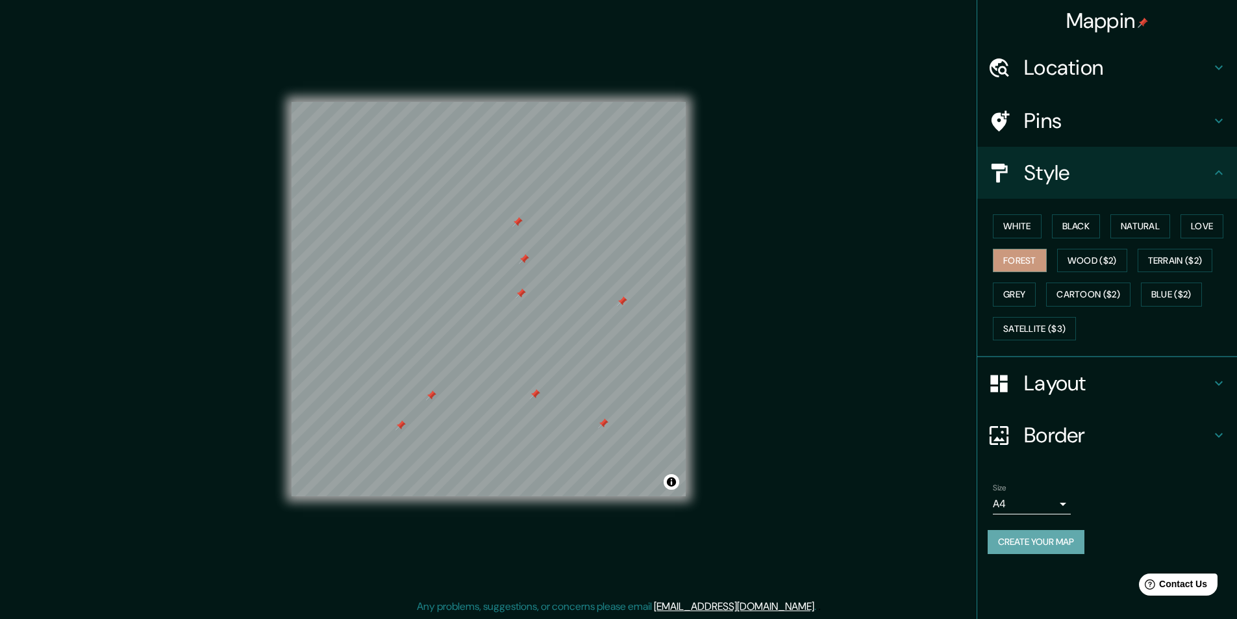
click at [1061, 543] on button "Create your map" at bounding box center [1036, 542] width 97 height 24
